Goal: Information Seeking & Learning: Learn about a topic

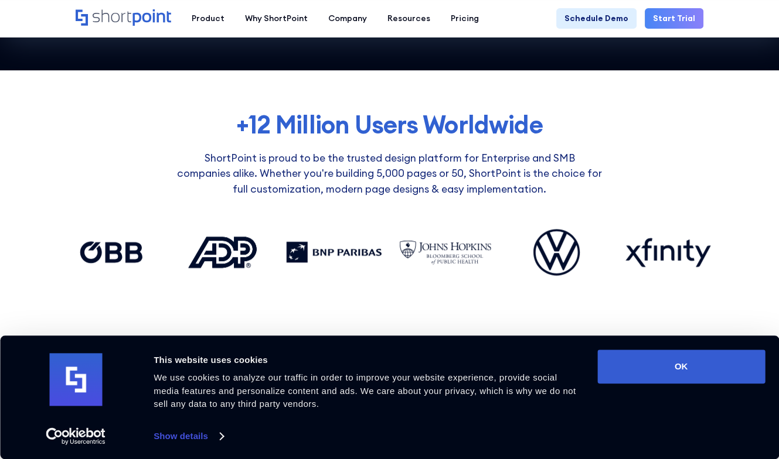
scroll to position [762, 0]
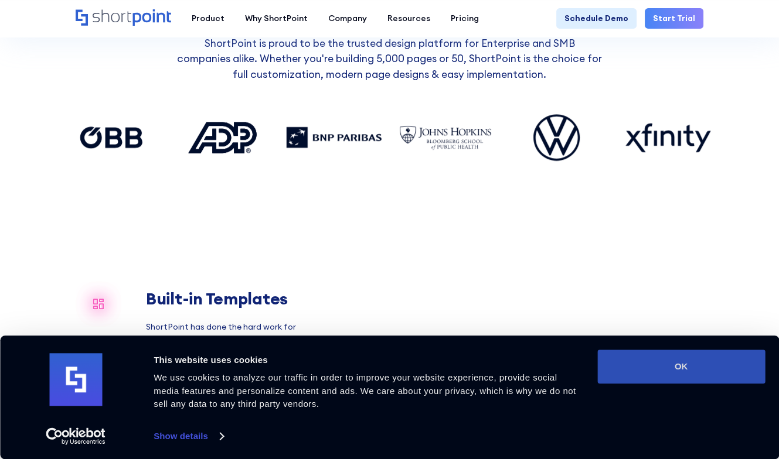
click at [628, 369] on button "OK" at bounding box center [681, 367] width 168 height 34
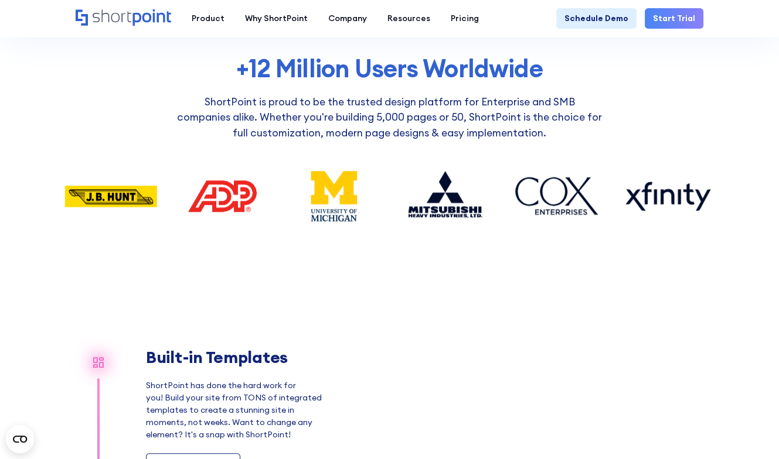
scroll to position [234, 0]
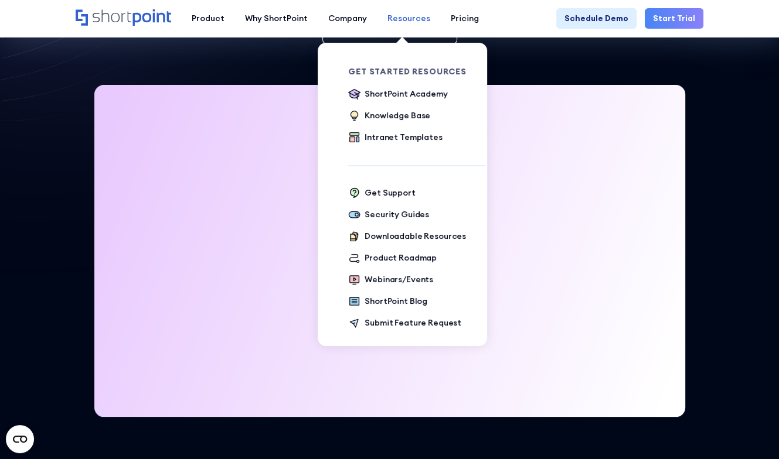
click at [398, 20] on div "Resources" at bounding box center [408, 18] width 43 height 12
click at [386, 136] on div "Intranet Templates" at bounding box center [403, 137] width 77 height 12
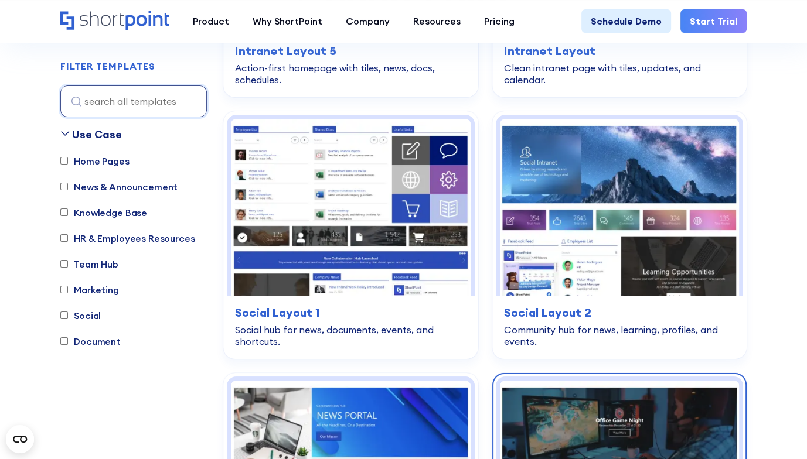
scroll to position [3926, 0]
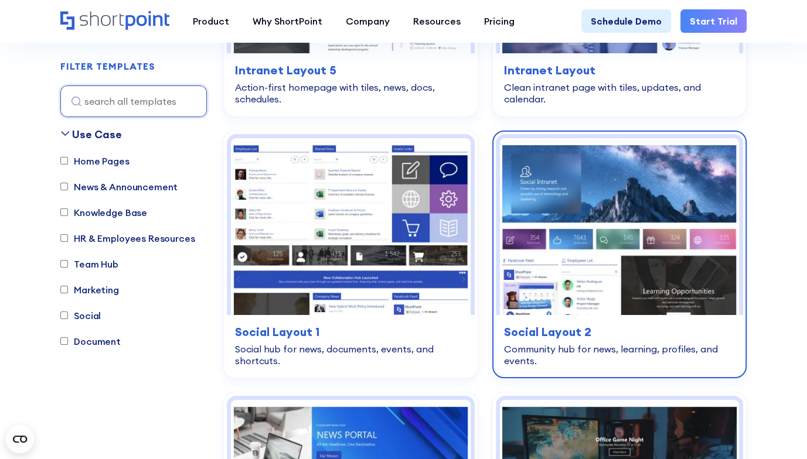
click at [629, 185] on img at bounding box center [619, 226] width 239 height 177
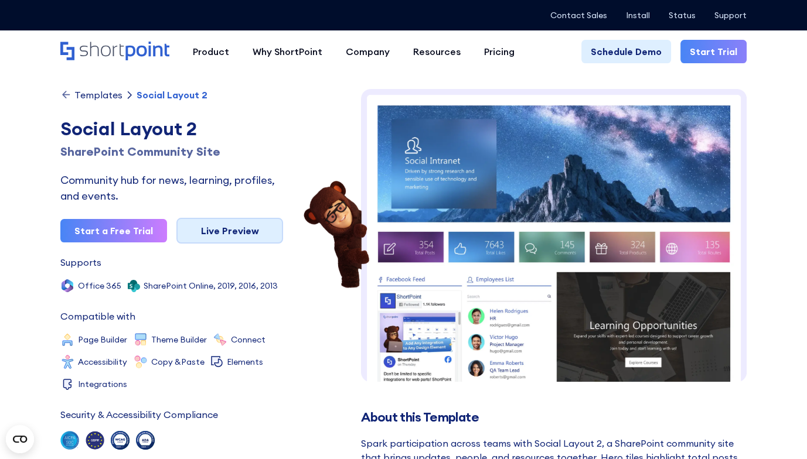
click at [240, 227] on link "Live Preview" at bounding box center [229, 231] width 107 height 26
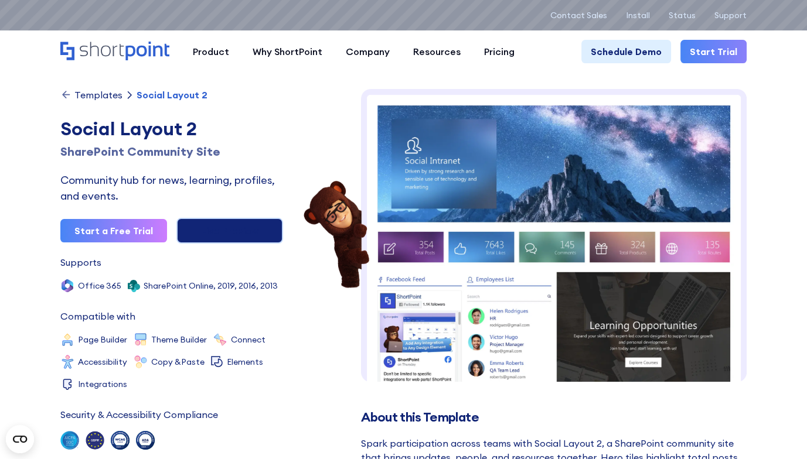
scroll to position [59, 0]
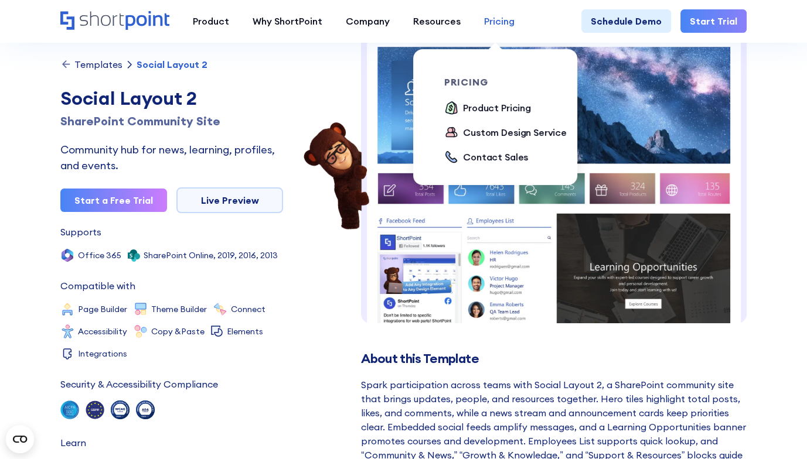
click at [488, 18] on div "Pricing" at bounding box center [499, 21] width 30 height 14
click at [477, 110] on div "Product Pricing" at bounding box center [497, 108] width 68 height 14
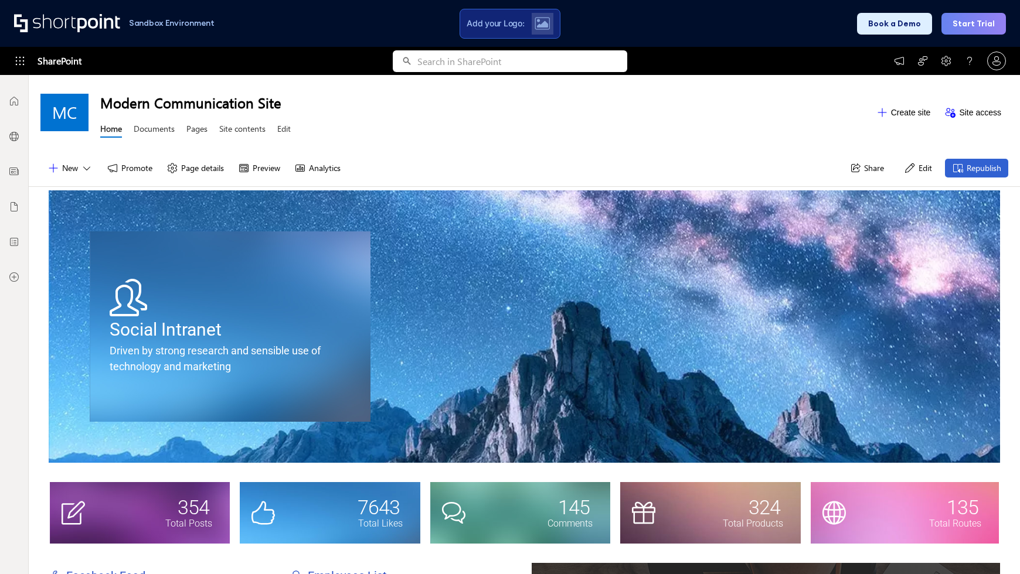
click at [815, 168] on button "Edit" at bounding box center [918, 168] width 42 height 19
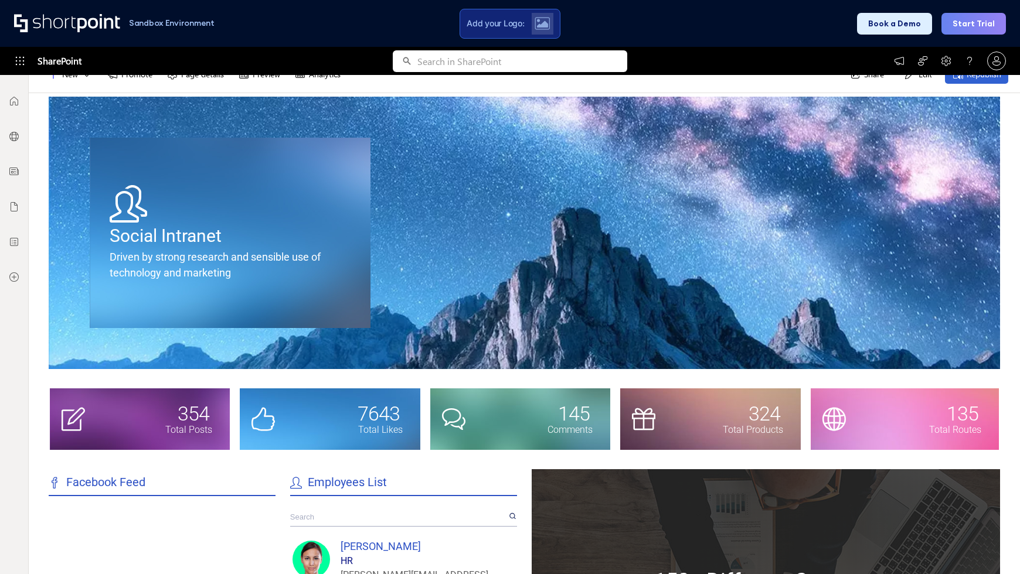
scroll to position [220, 0]
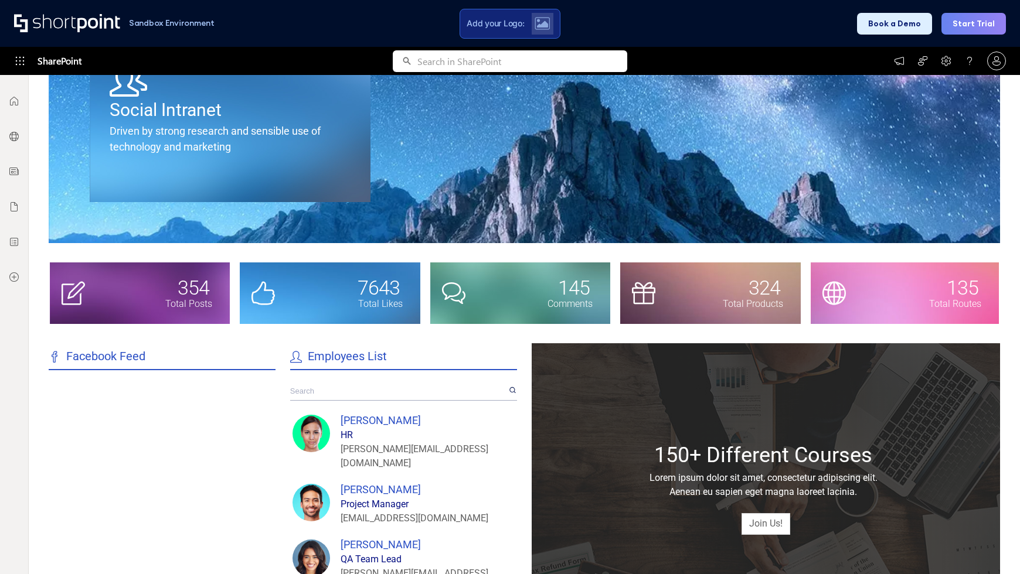
click at [493, 270] on div at bounding box center [520, 294] width 180 height 62
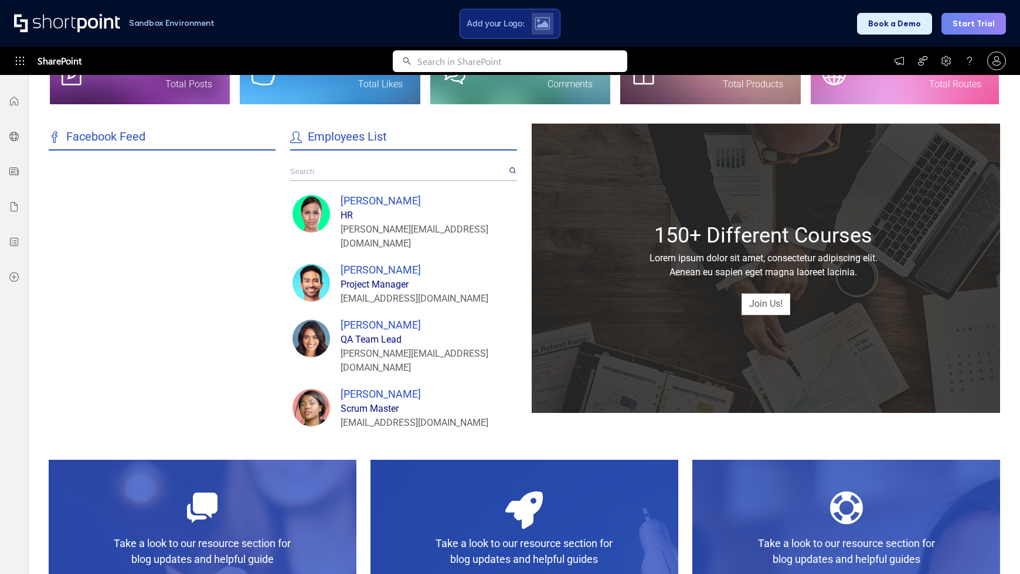
scroll to position [0, 0]
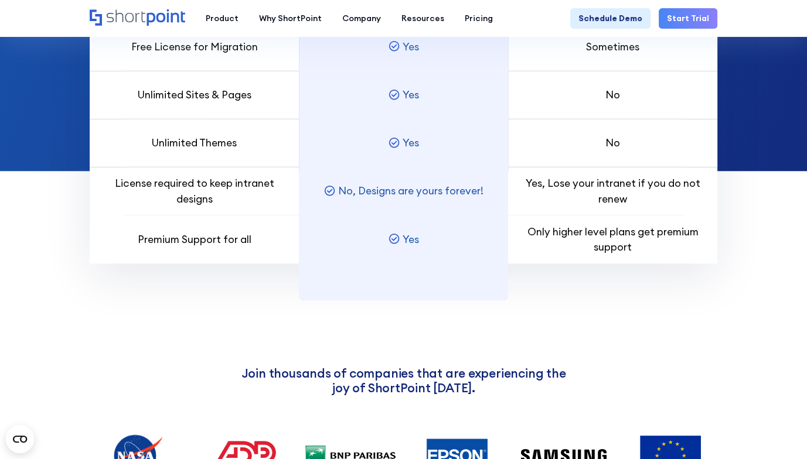
scroll to position [762, 0]
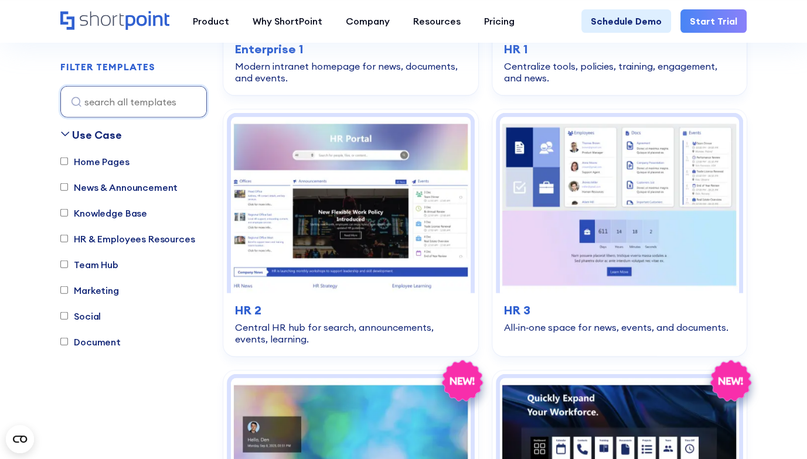
scroll to position [2874, 0]
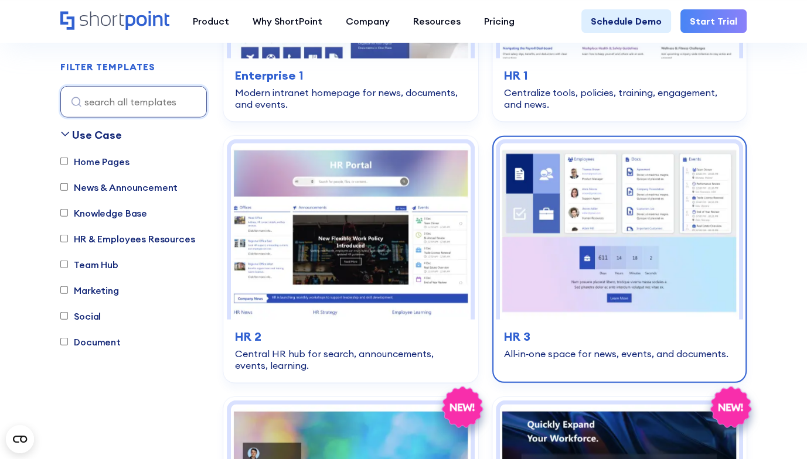
click at [670, 209] on img at bounding box center [619, 232] width 239 height 177
